Goal: Find specific page/section: Find specific page/section

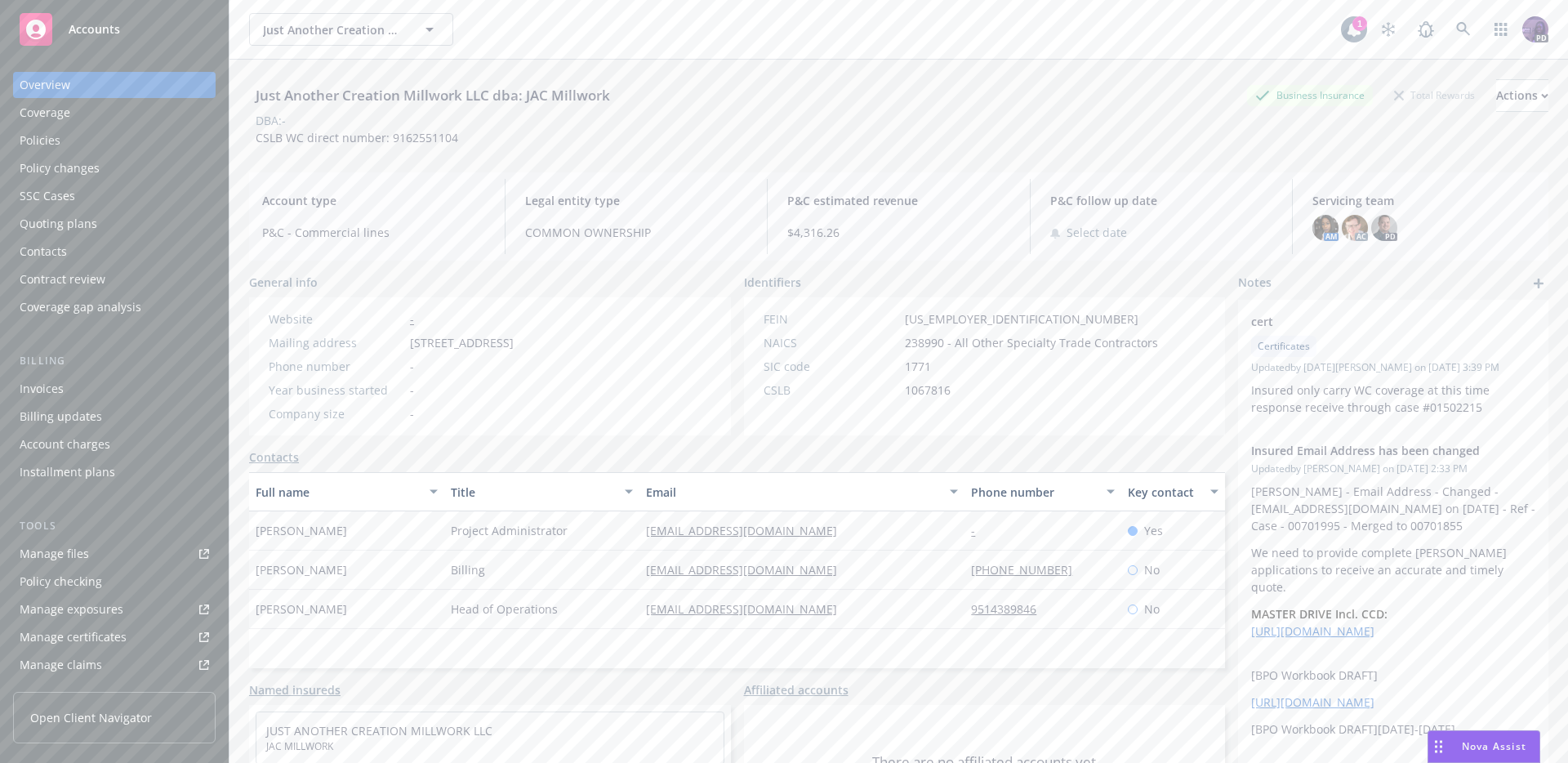
click at [581, 29] on div "Just Another Creation Millwork LLC dba: JAC Millwork Just Another Creation Mill…" at bounding box center [794, 29] width 1091 height 33
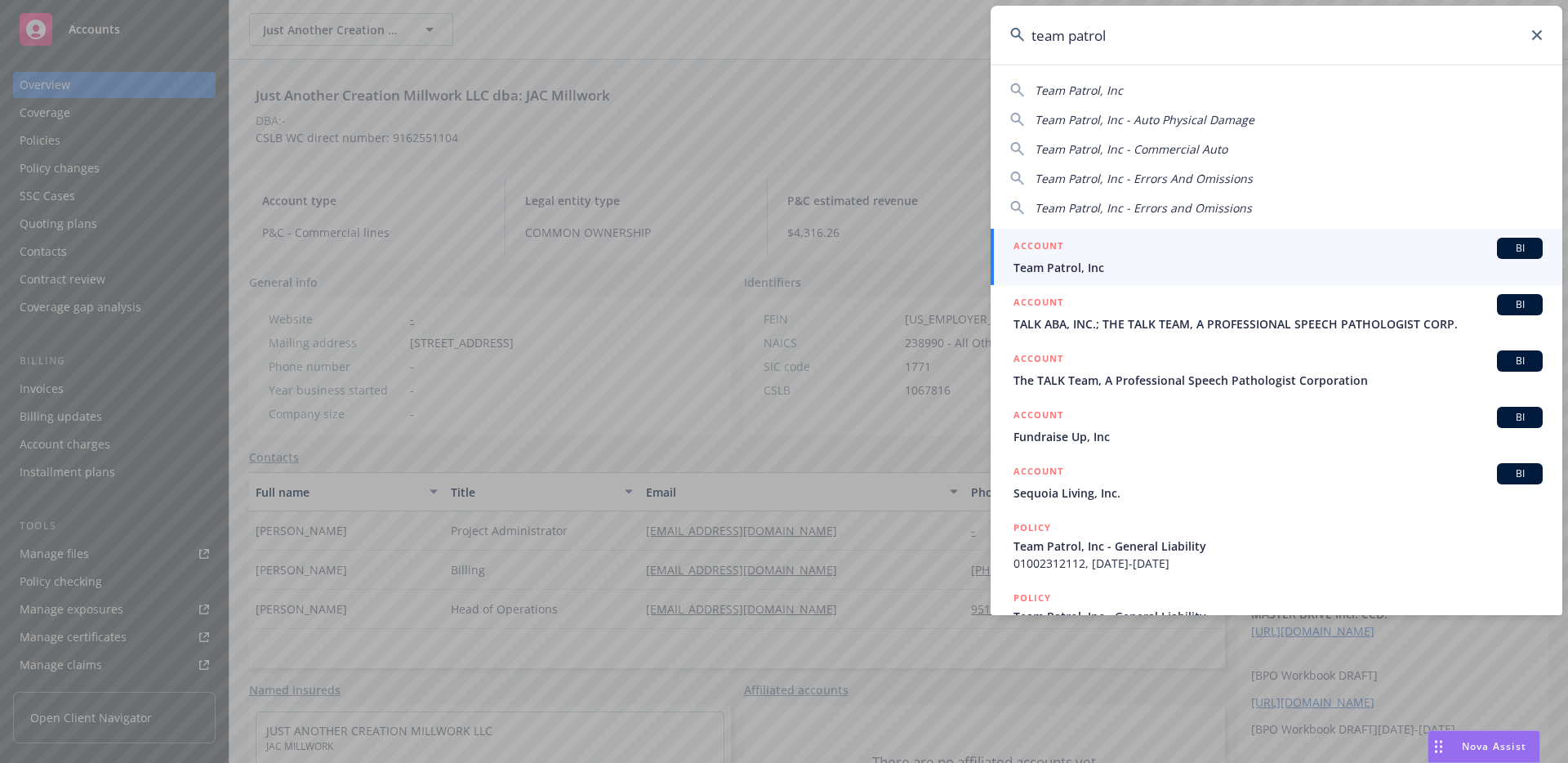
type input "team patrol"
click at [1140, 275] on span "Team Patrol, Inc" at bounding box center [1278, 268] width 529 height 17
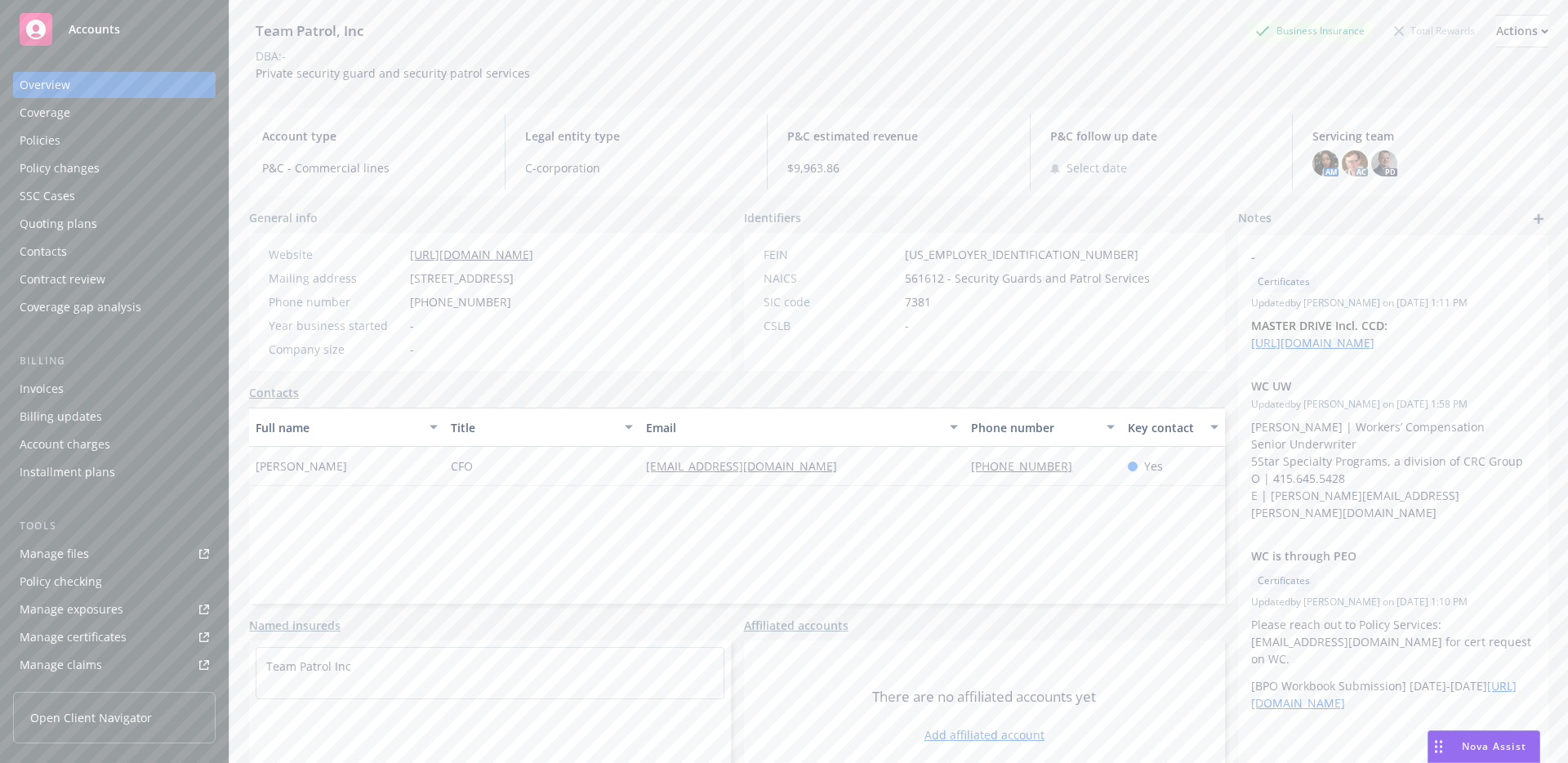
scroll to position [91, 0]
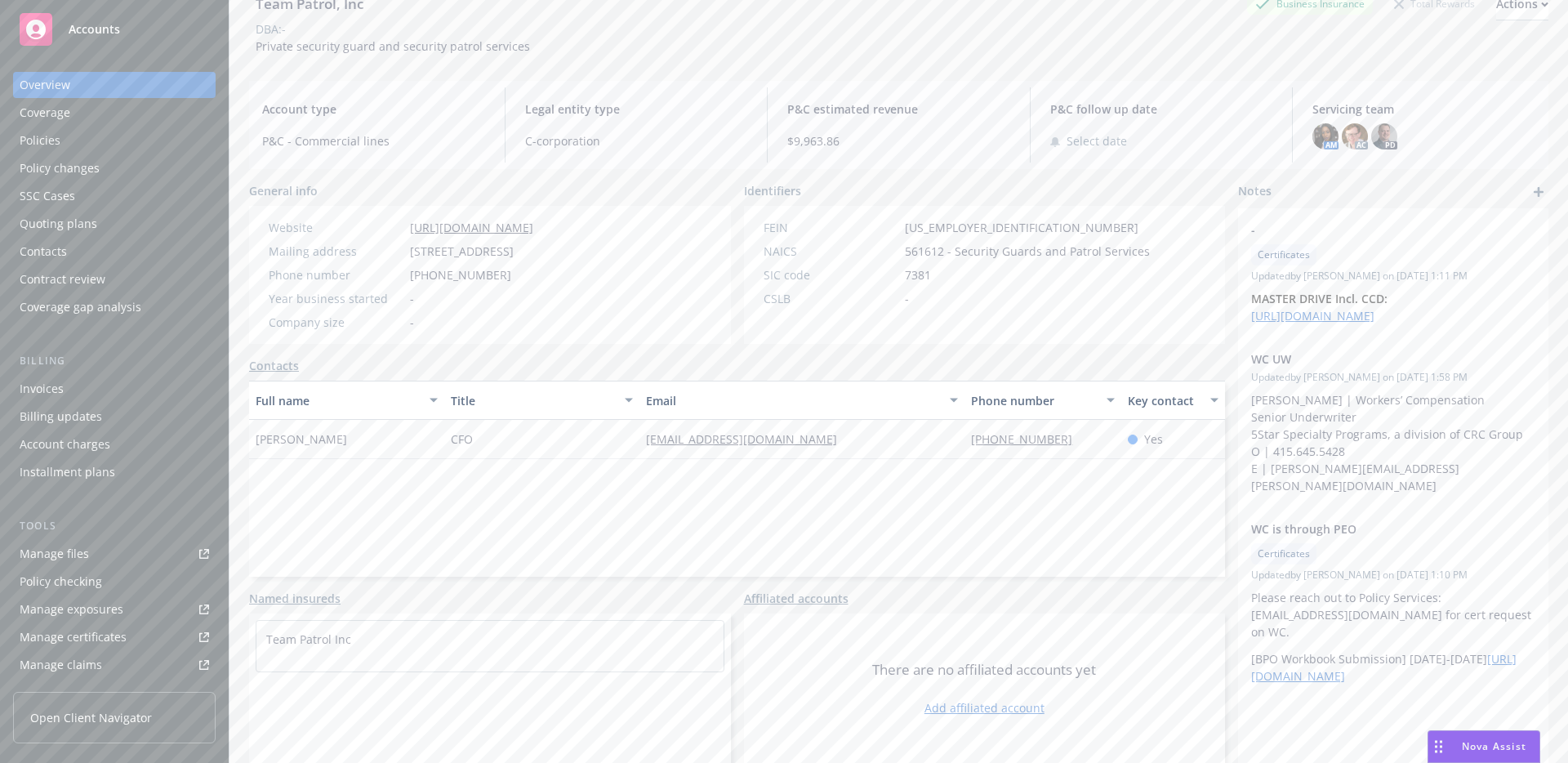
click at [187, 149] on div "Policies" at bounding box center [114, 140] width 189 height 26
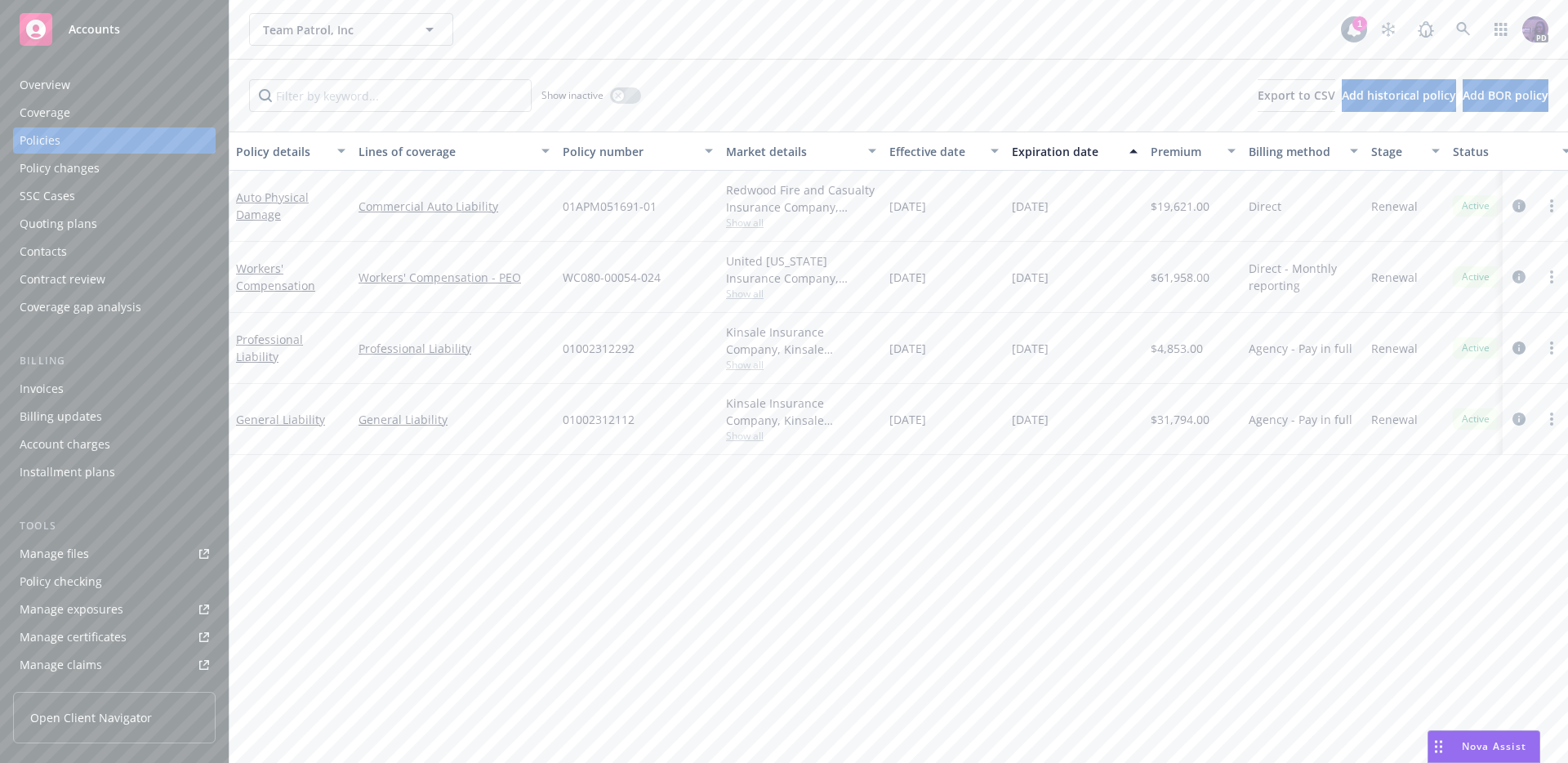
click at [594, 26] on div "Team Patrol, Inc Team Patrol, Inc" at bounding box center [794, 29] width 1091 height 33
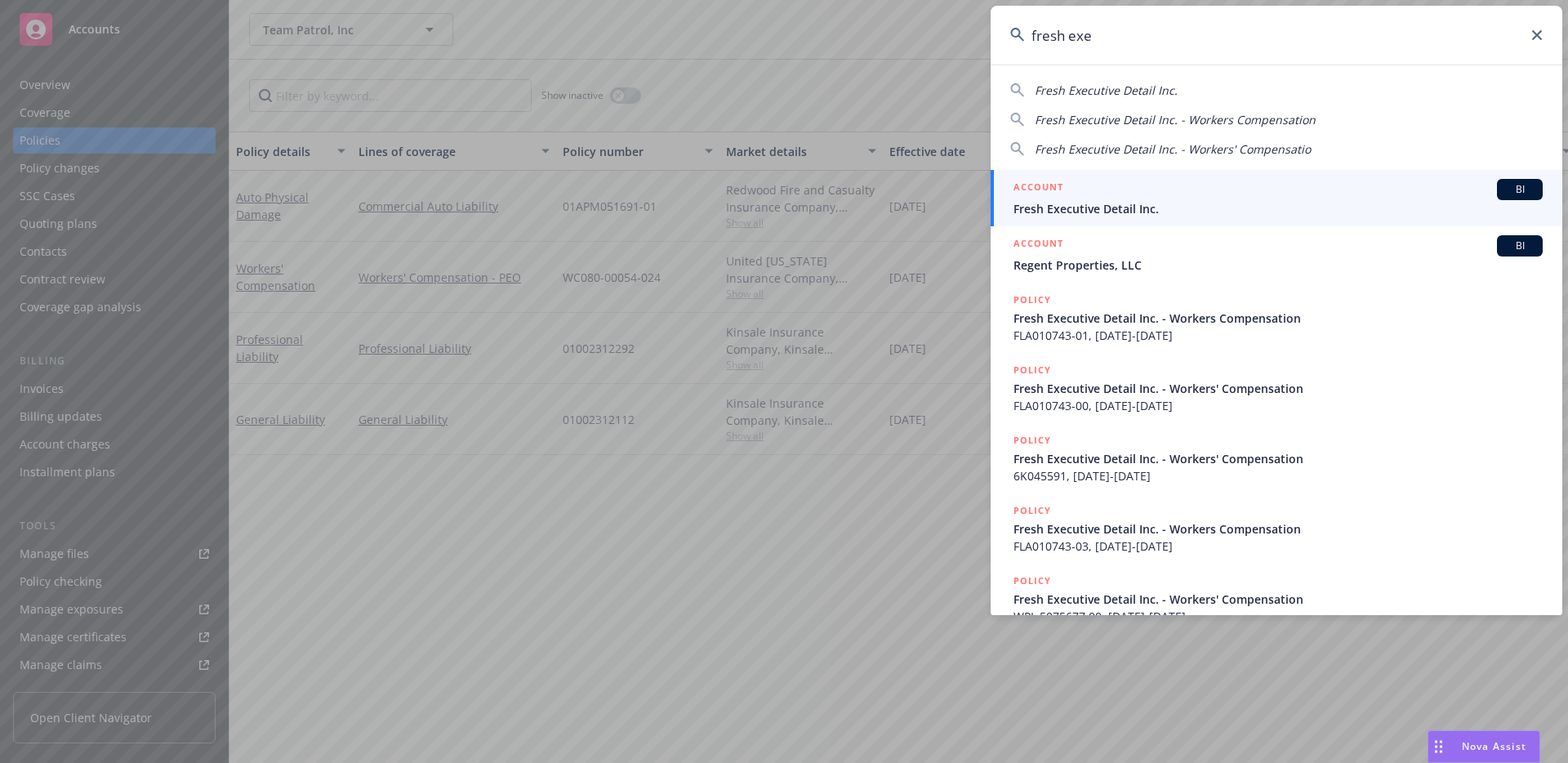
type input "fresh exe"
click at [1070, 177] on link "ACCOUNT BI Fresh Executive Detail Inc." at bounding box center [1276, 198] width 572 height 57
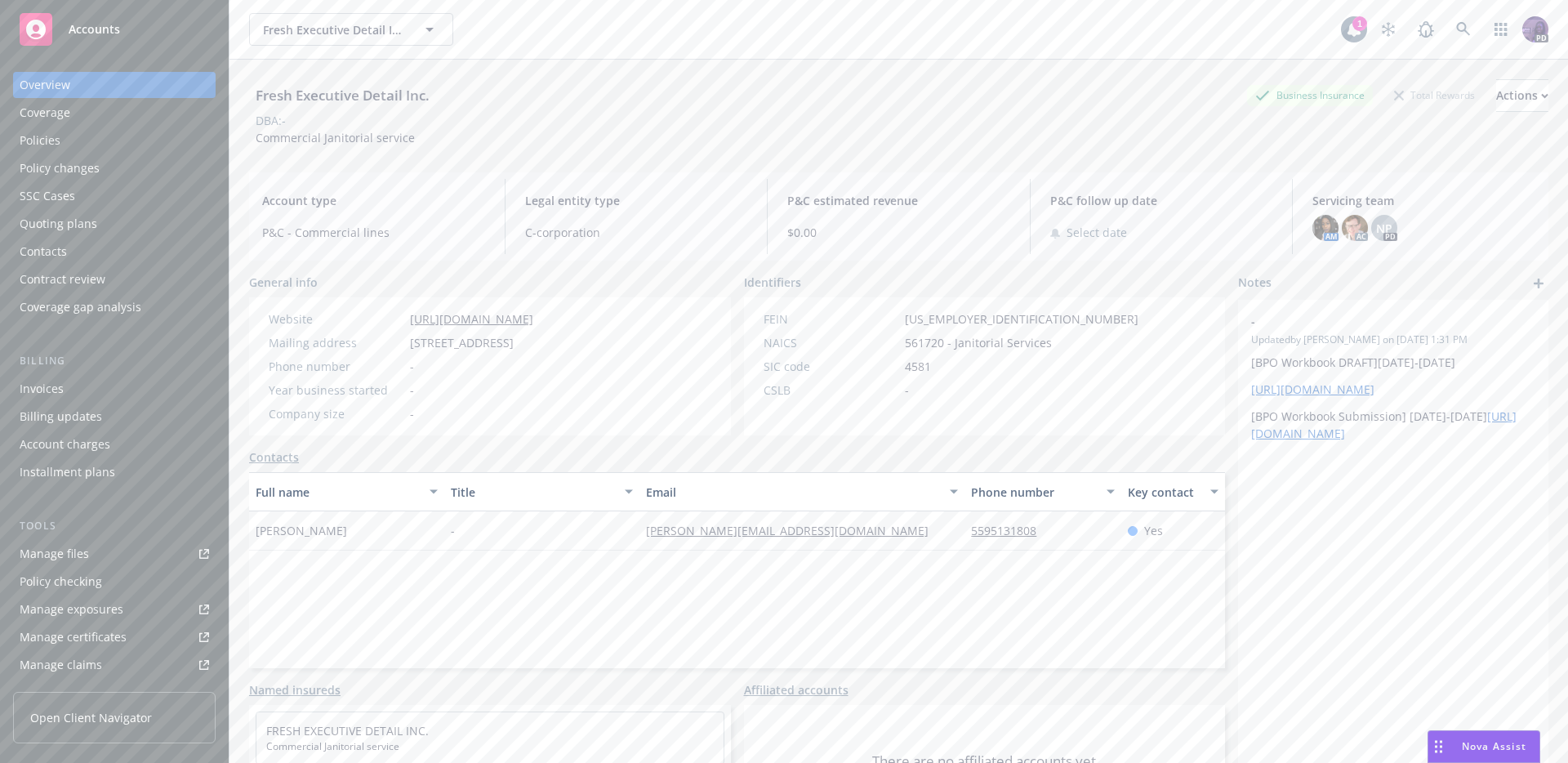
click at [91, 136] on div "Policies" at bounding box center [114, 140] width 189 height 26
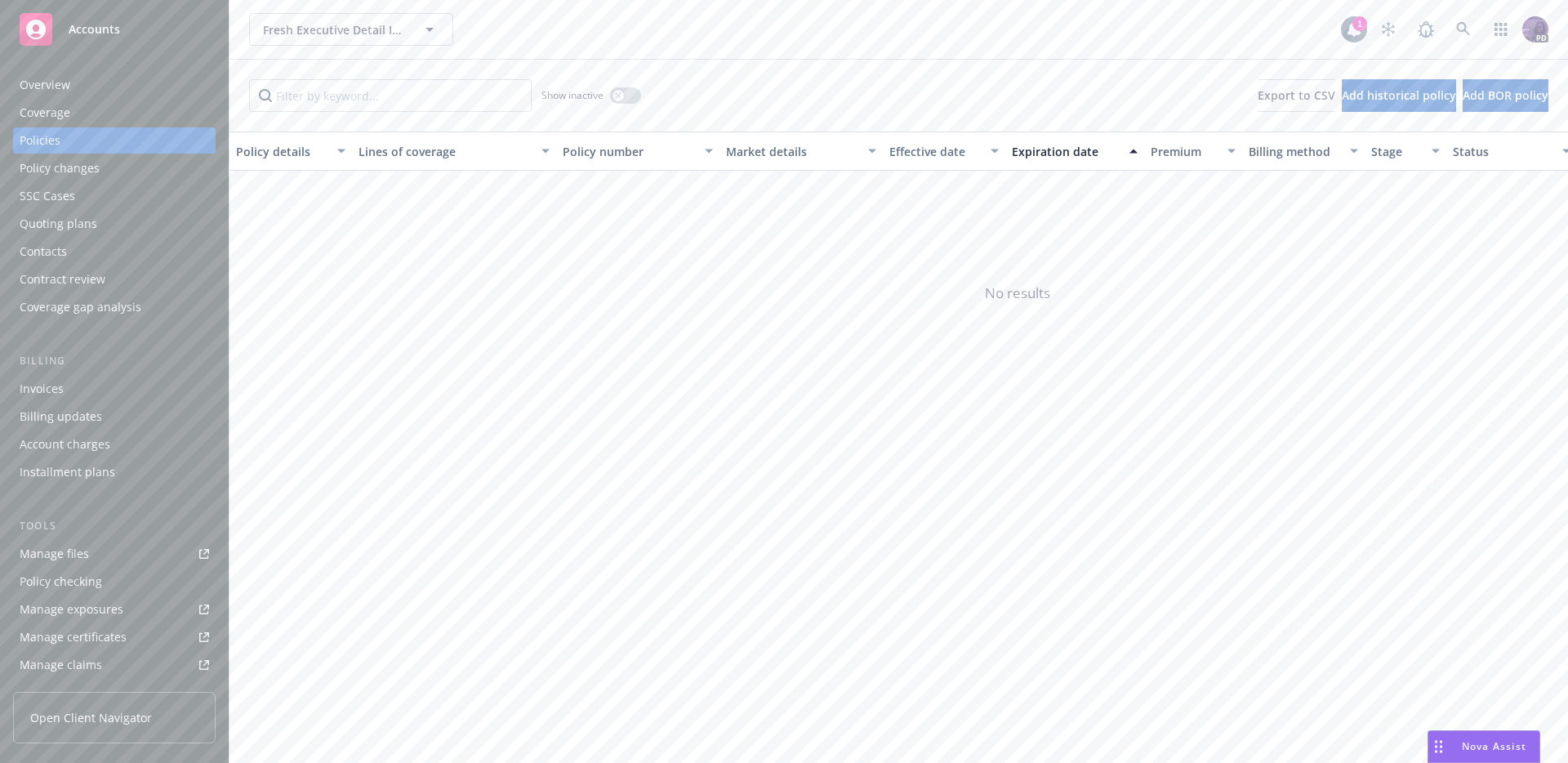
click at [71, 71] on div "Overview Coverage Policies Policy changes SSC Cases Quoting plans Contacts Cont…" at bounding box center [114, 408] width 229 height 710
click at [71, 78] on div "Overview" at bounding box center [114, 85] width 189 height 26
